Goal: Task Accomplishment & Management: Manage account settings

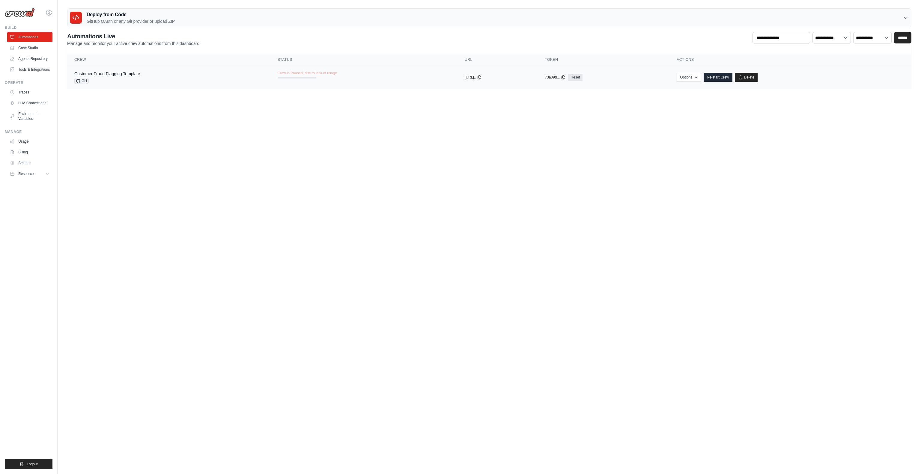
click at [465, 77] on div "copied" at bounding box center [471, 74] width 13 height 7
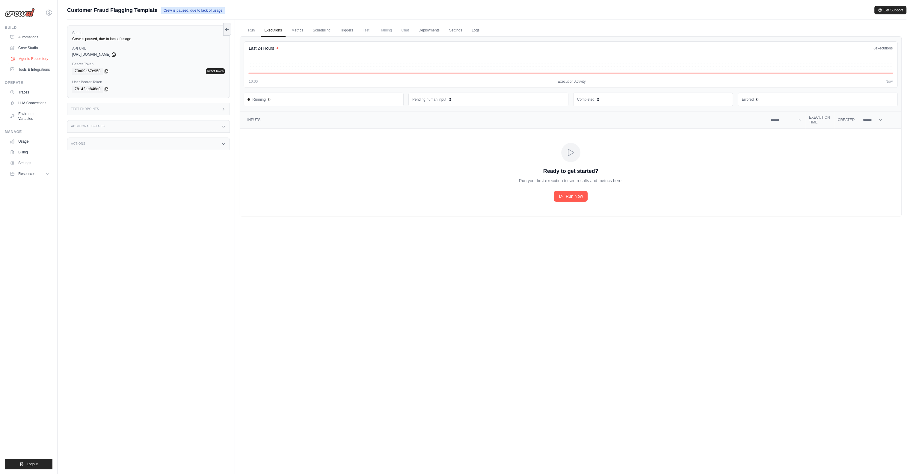
click at [36, 58] on link "Agents Repository" at bounding box center [30, 59] width 45 height 10
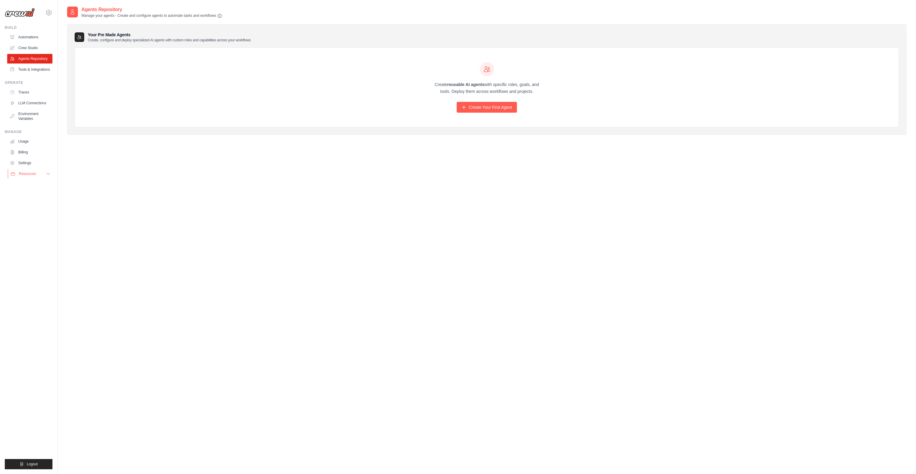
click at [28, 176] on span "Resources" at bounding box center [27, 173] width 17 height 5
click at [35, 38] on link "Automations" at bounding box center [30, 37] width 45 height 10
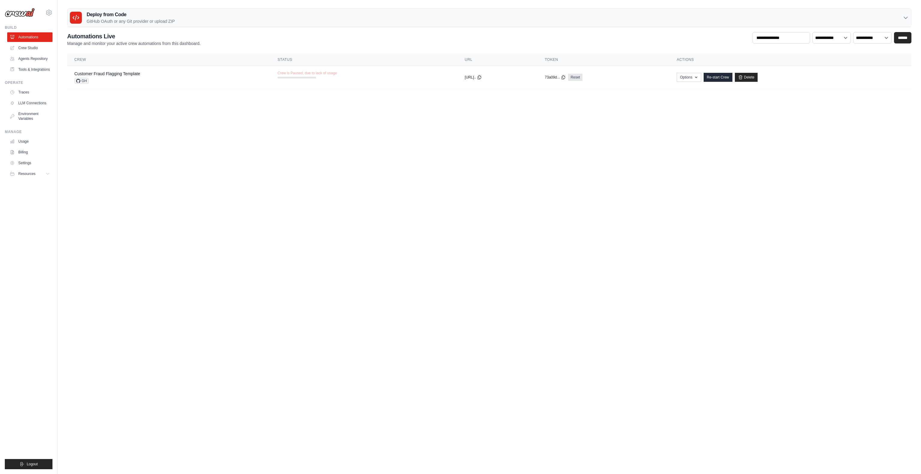
click at [904, 19] on icon at bounding box center [906, 18] width 6 height 6
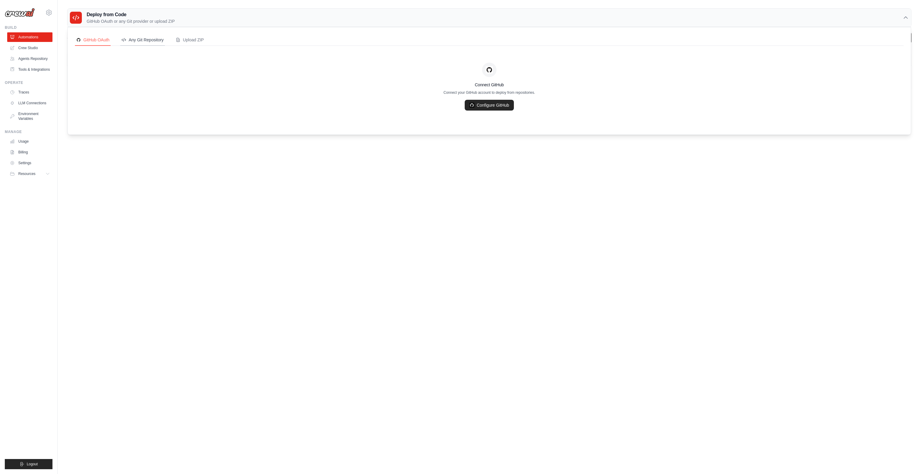
click at [154, 35] on button "Any Git Repository" at bounding box center [142, 39] width 45 height 11
click at [105, 43] on button "GitHub OAuth" at bounding box center [93, 39] width 36 height 11
click at [189, 45] on button "Upload ZIP" at bounding box center [189, 39] width 31 height 11
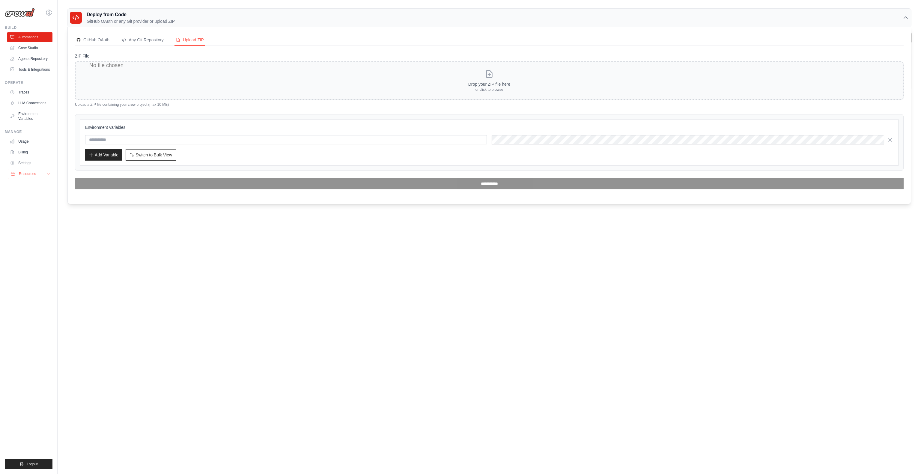
click at [34, 179] on button "Resources" at bounding box center [30, 174] width 45 height 10
click at [29, 168] on link "Settings" at bounding box center [30, 163] width 45 height 10
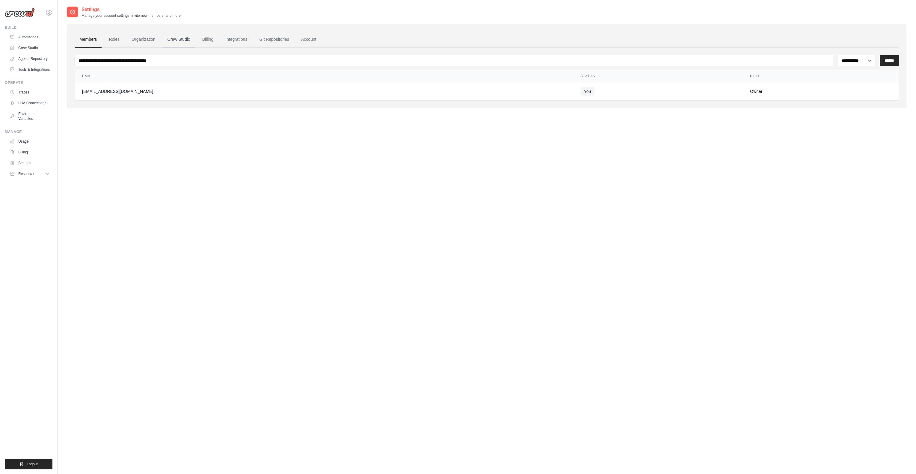
click at [172, 40] on link "Crew Studio" at bounding box center [179, 39] width 32 height 16
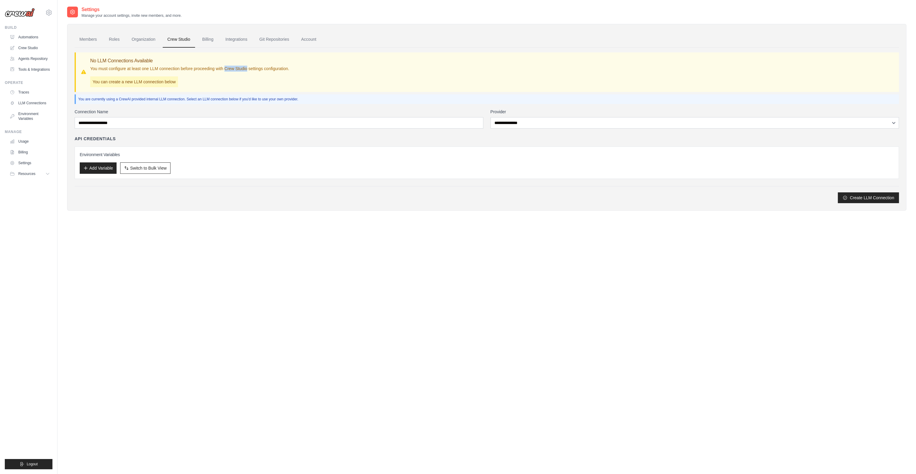
drag, startPoint x: 258, startPoint y: 68, endPoint x: 235, endPoint y: 67, distance: 22.5
click at [235, 67] on p "You must configure at least one LLM connection before proceeding with Crew Stud…" at bounding box center [189, 69] width 199 height 6
